Goal: Find specific page/section: Find specific page/section

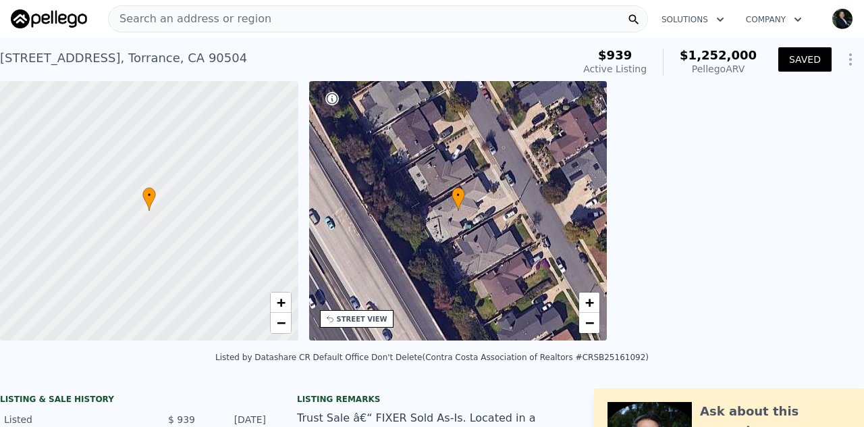
checkbox input "true"
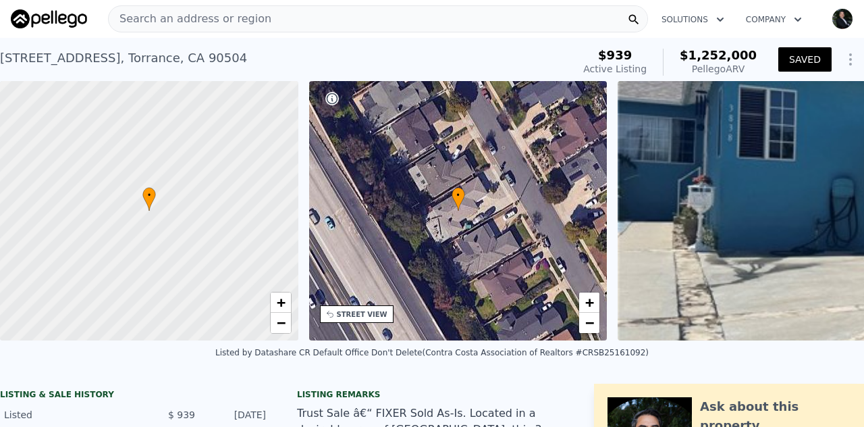
click at [151, 18] on span "Search an address or region" at bounding box center [190, 19] width 163 height 16
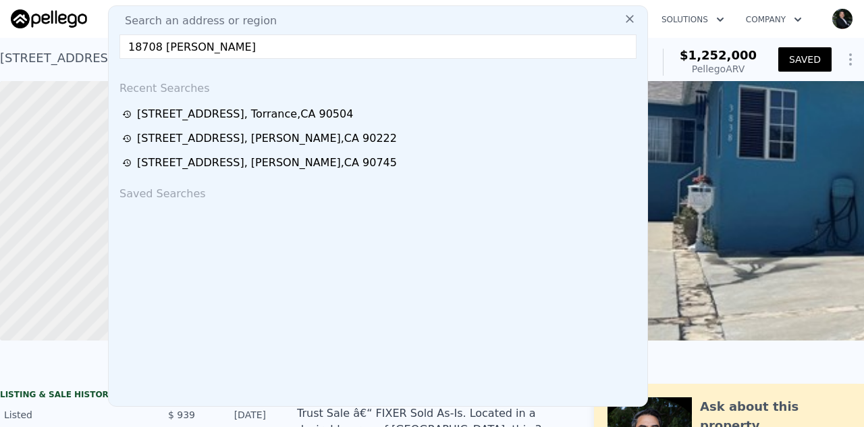
type input "18708 [PERSON_NAME]"
click at [623, 21] on icon at bounding box center [630, 19] width 14 height 14
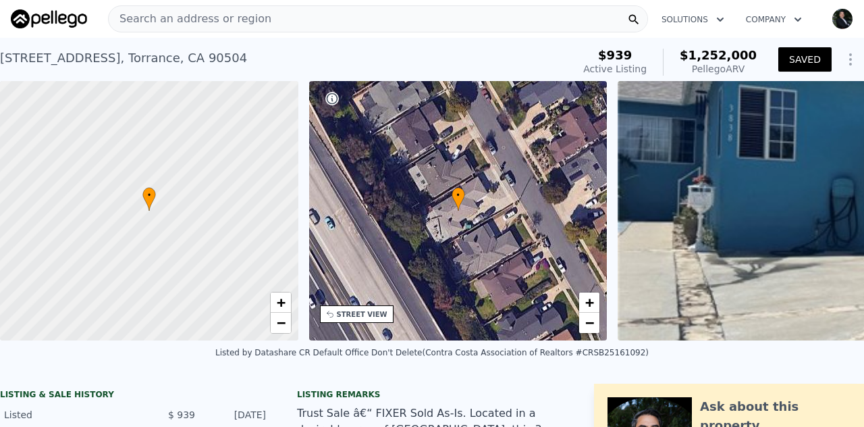
click at [235, 16] on span "Search an address or region" at bounding box center [190, 19] width 163 height 16
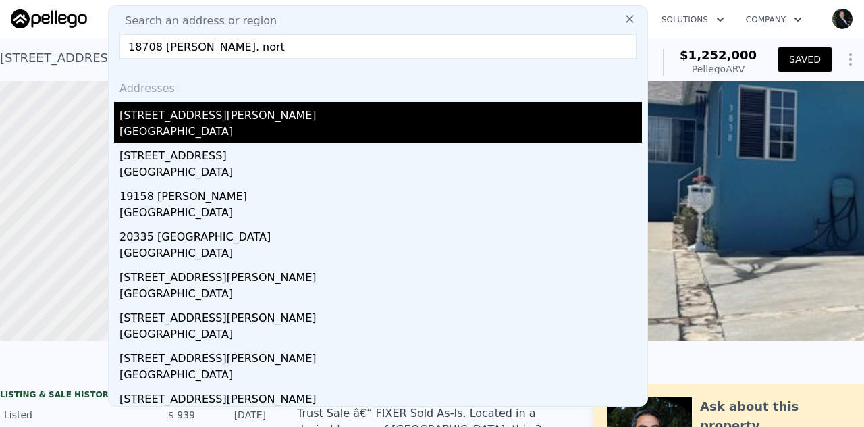
type input "18708 [PERSON_NAME]. nort"
click at [142, 121] on div "[STREET_ADDRESS][PERSON_NAME]" at bounding box center [381, 113] width 523 height 22
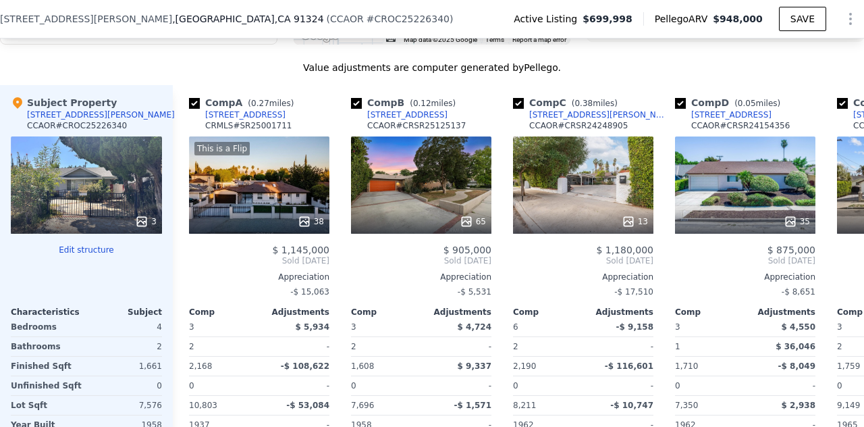
click at [1, 19] on span "[STREET_ADDRESS][PERSON_NAME]" at bounding box center [86, 19] width 172 height 14
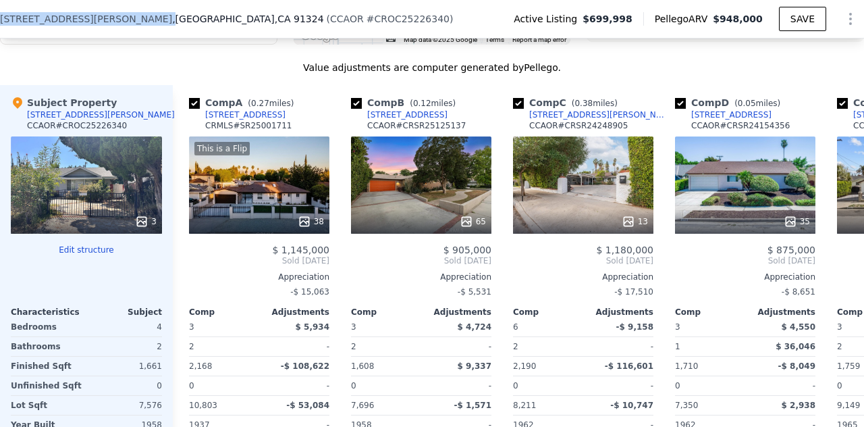
click at [1, 19] on span "[STREET_ADDRESS][PERSON_NAME]" at bounding box center [86, 19] width 172 height 14
click at [1, 20] on span "[STREET_ADDRESS][PERSON_NAME]" at bounding box center [86, 19] width 172 height 14
click at [3, 20] on span "[STREET_ADDRESS][PERSON_NAME]" at bounding box center [86, 19] width 172 height 14
drag, startPoint x: 190, startPoint y: 18, endPoint x: 1, endPoint y: 21, distance: 189.1
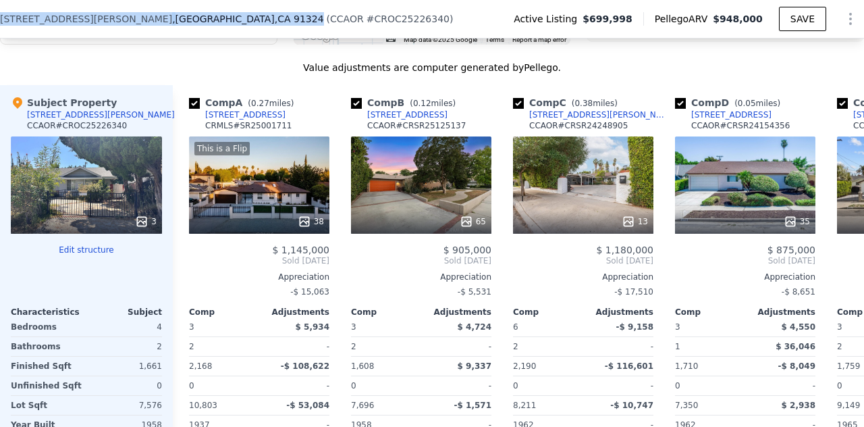
click at [1, 21] on div "[STREET_ADDRESS][PERSON_NAME]" at bounding box center [162, 19] width 324 height 14
copy div "[STREET_ADDRESS][PERSON_NAME]"
